Goal: Browse casually

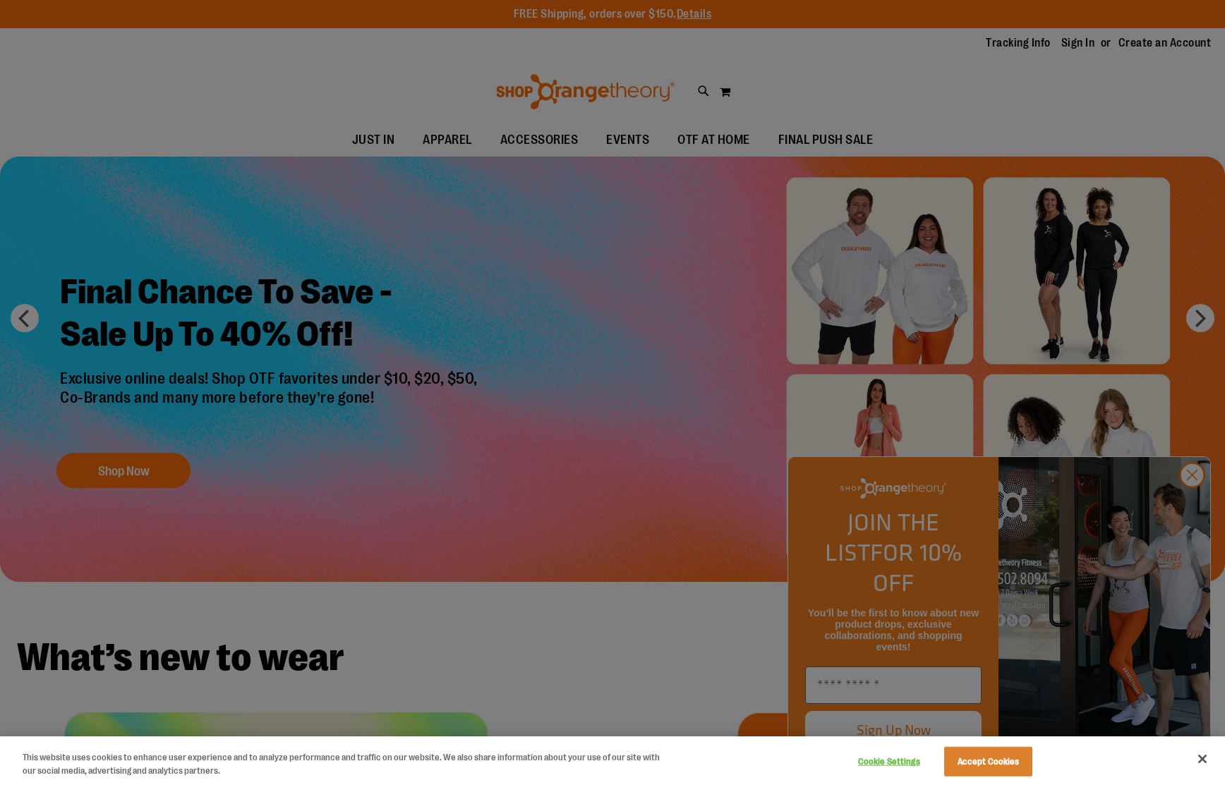
click at [1195, 503] on div at bounding box center [612, 392] width 1225 height 785
click at [997, 765] on button "Accept Cookies" at bounding box center [988, 762] width 88 height 30
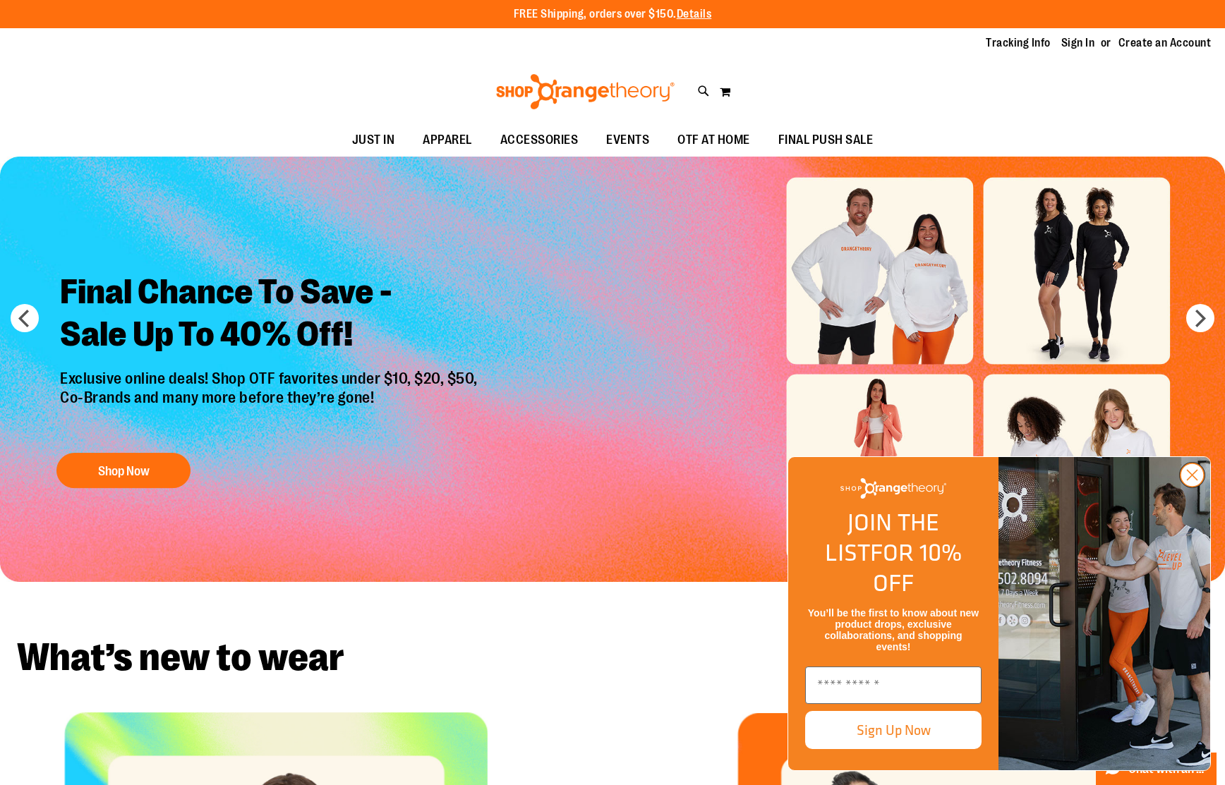
click at [1201, 487] on circle "Close dialog" at bounding box center [1191, 474] width 23 height 23
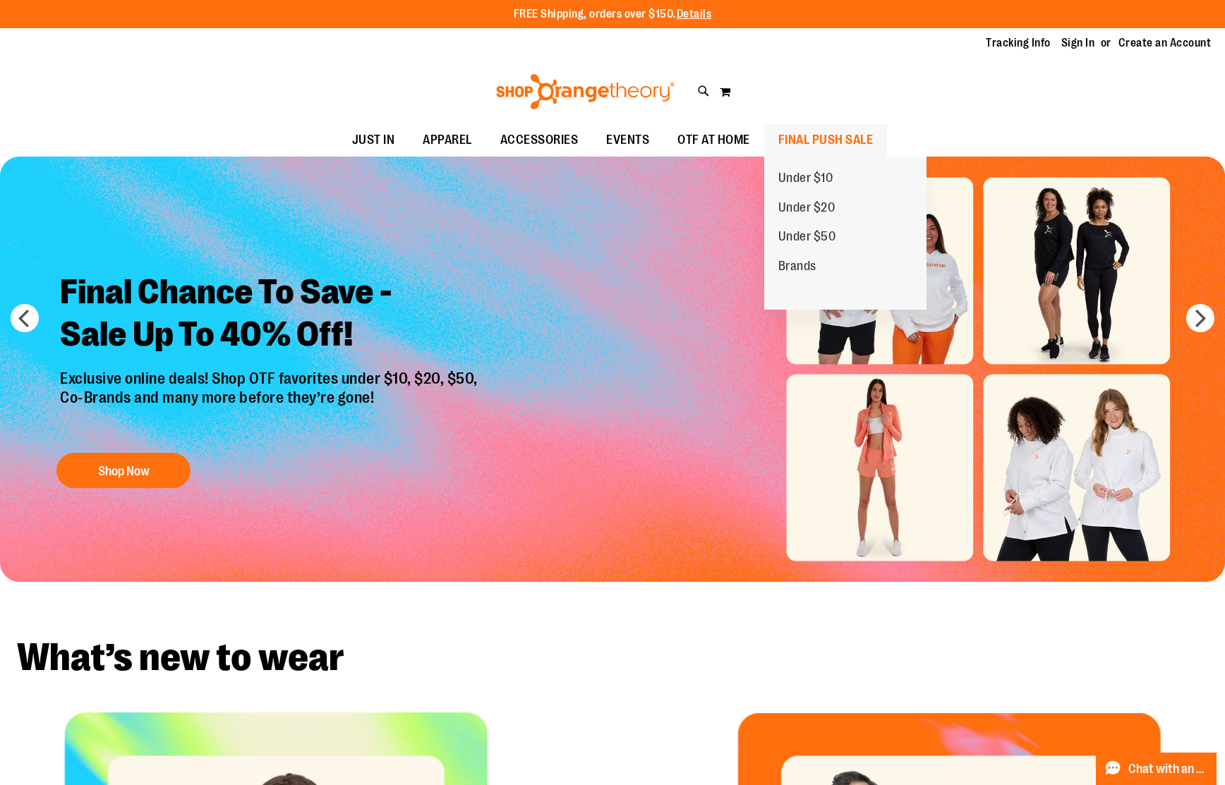
click at [819, 135] on span "FINAL PUSH SALE" at bounding box center [825, 140] width 95 height 32
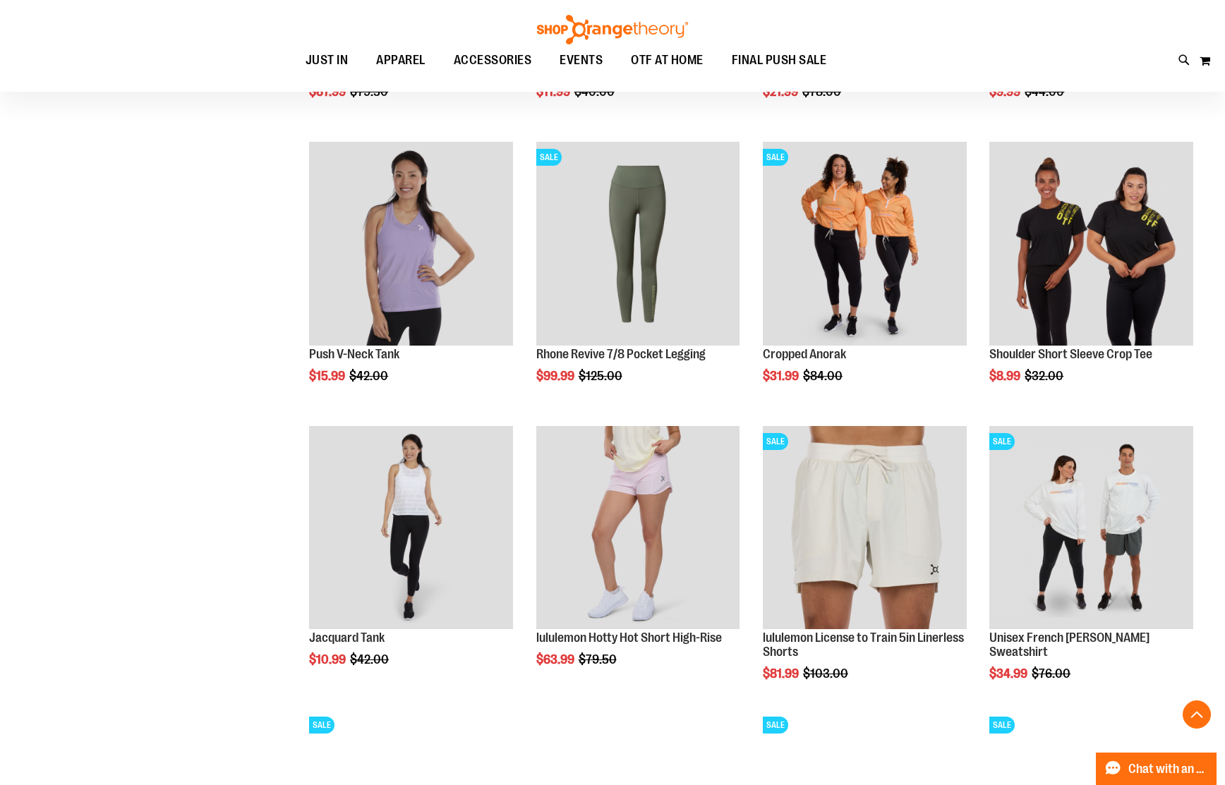
scroll to position [997, 0]
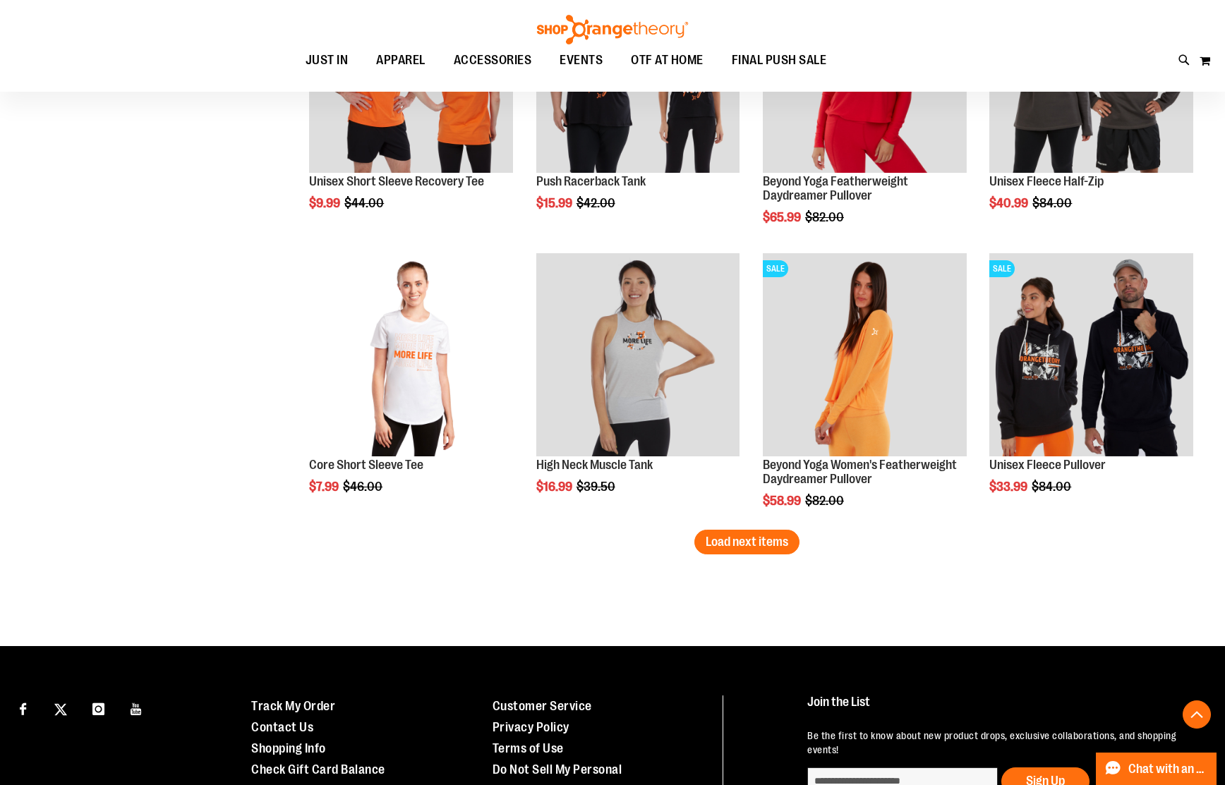
scroll to position [2320, 0]
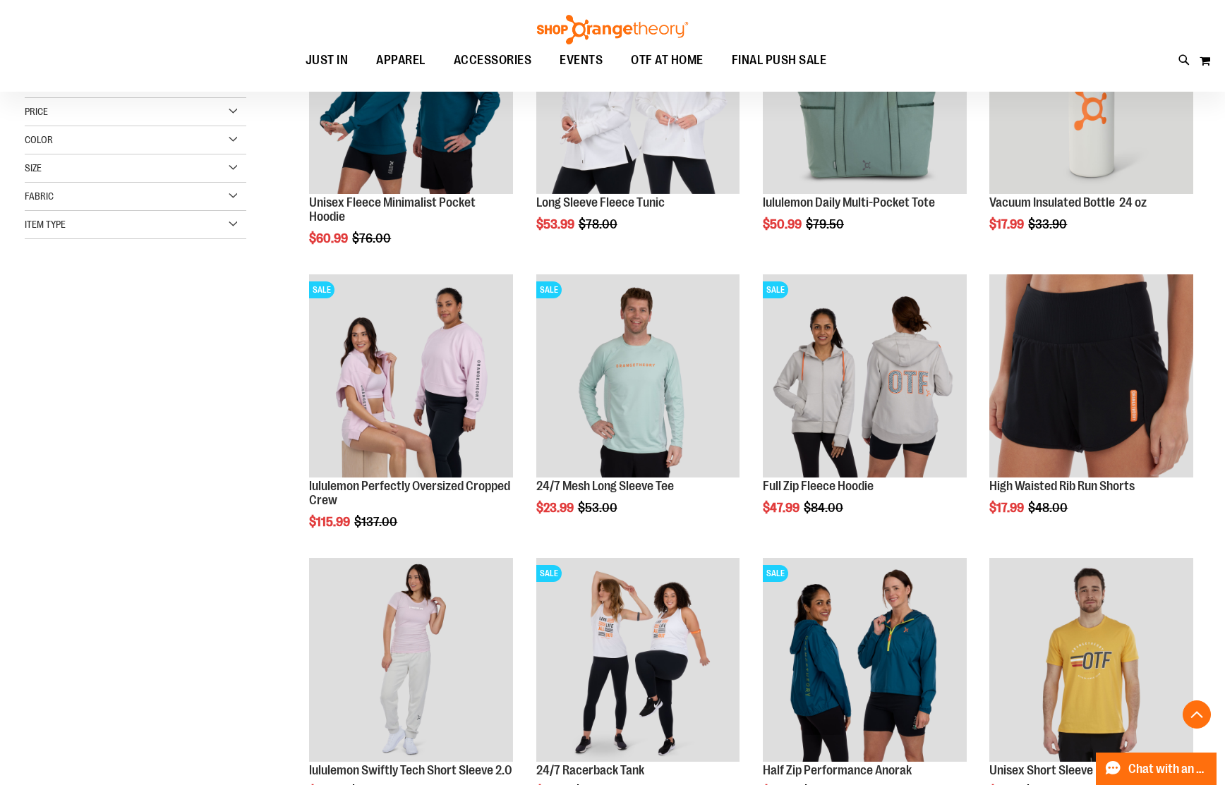
scroll to position [51, 0]
